Goal: Information Seeking & Learning: Find specific fact

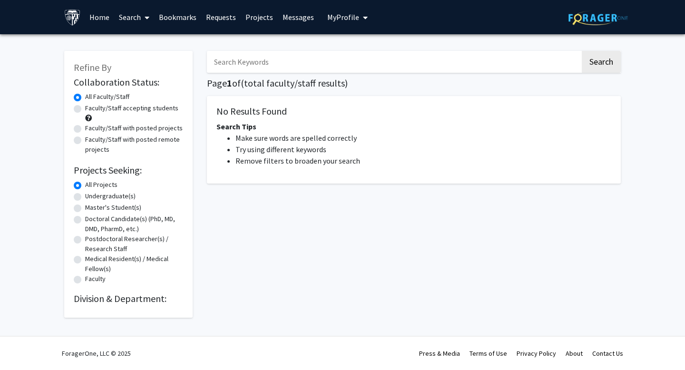
click at [268, 57] on input "Search Keywords" at bounding box center [393, 62] width 373 height 22
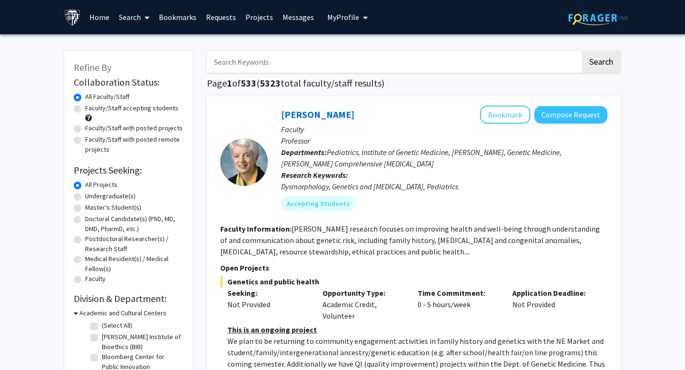
paste input "[PERSON_NAME]"
type input "[PERSON_NAME]"
click at [582, 51] on button "Search" at bounding box center [601, 62] width 39 height 22
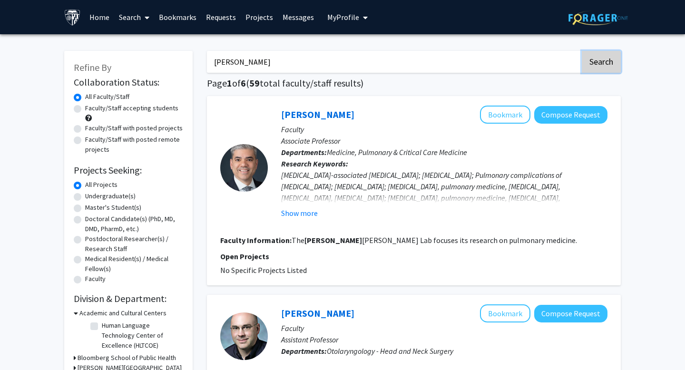
click at [606, 69] on button "Search" at bounding box center [601, 62] width 39 height 22
